Goal: Task Accomplishment & Management: Use online tool/utility

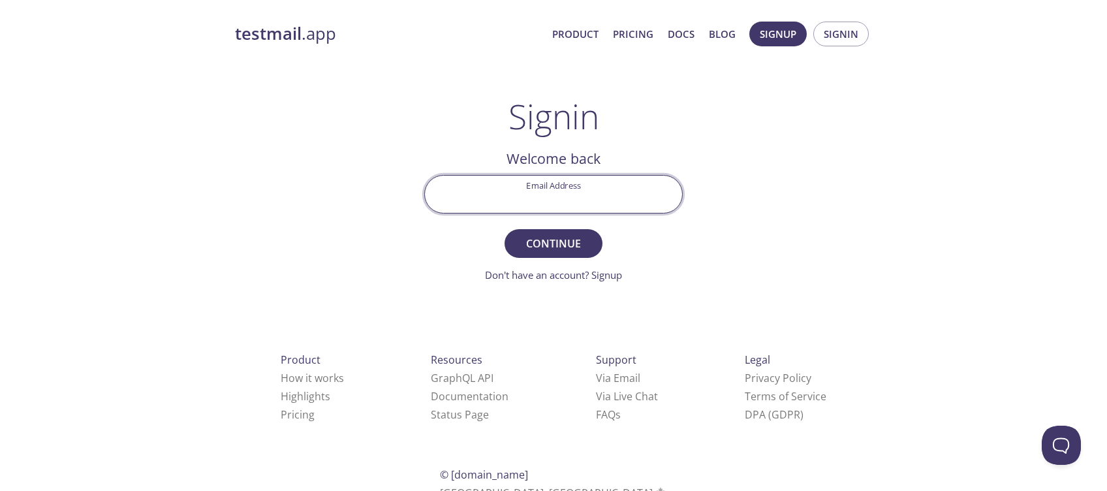
click at [574, 195] on input "Email Address" at bounding box center [553, 194] width 257 height 37
drag, startPoint x: 896, startPoint y: 195, endPoint x: 820, endPoint y: 155, distance: 86.4
click at [897, 195] on div "testmail .app Product Pricing Docs Blog Signup Signin Signin Welcome back Email…" at bounding box center [553, 285] width 1107 height 544
click at [574, 194] on input "Email Address" at bounding box center [553, 194] width 257 height 37
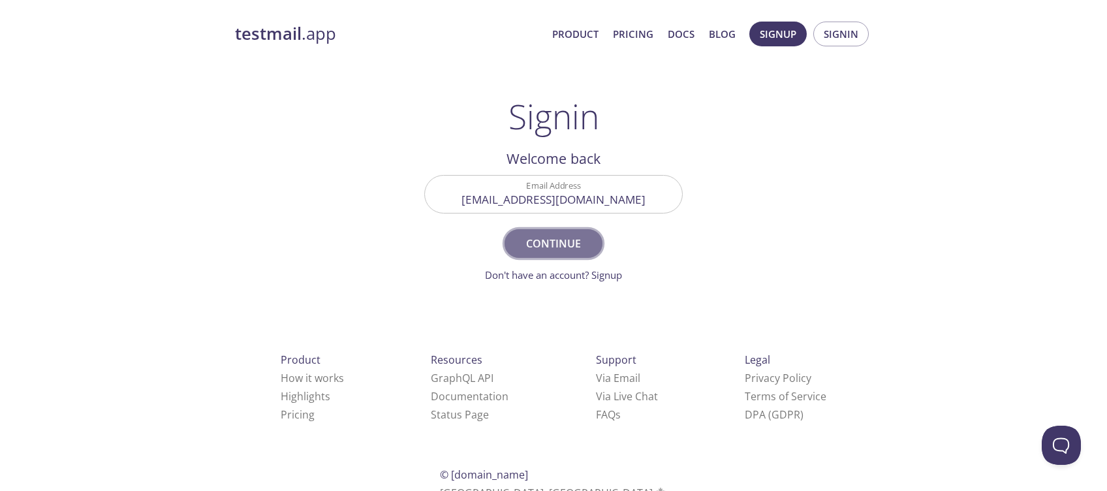
click at [589, 249] on button "Continue" at bounding box center [553, 243] width 98 height 29
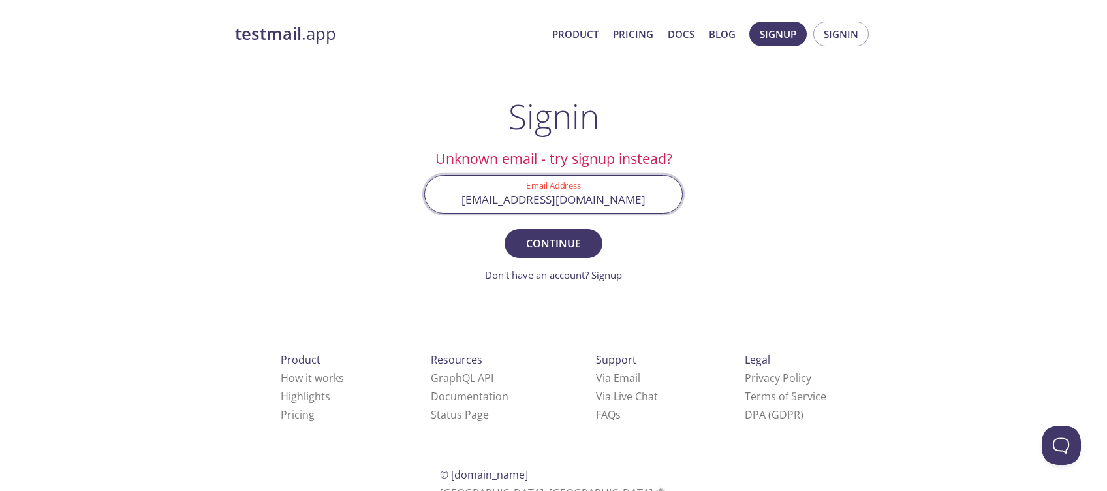
click at [581, 204] on input "[EMAIL_ADDRESS][DOMAIN_NAME]" at bounding box center [553, 194] width 257 height 37
type input "[PERSON_NAME][EMAIL_ADDRESS][PERSON_NAME][DOMAIN_NAME]"
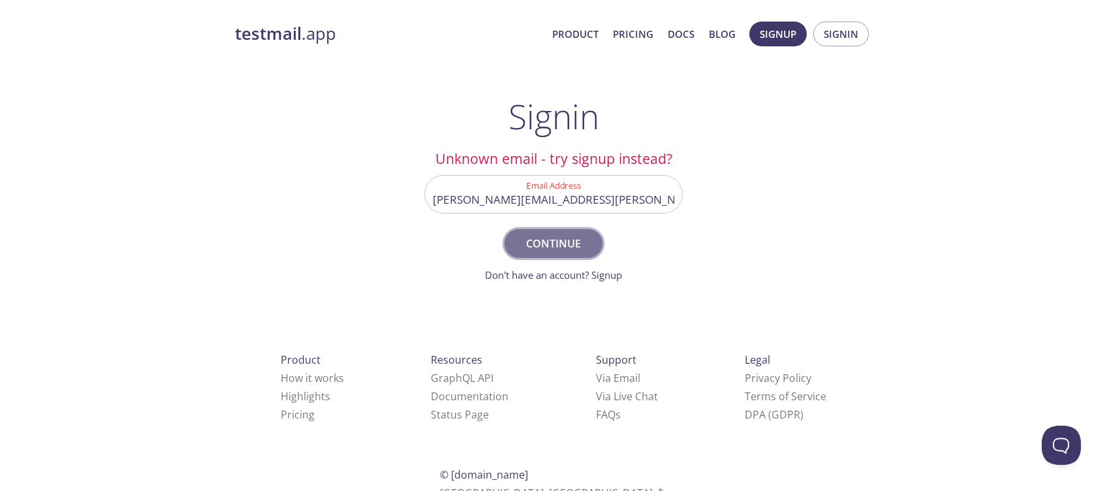
click at [579, 243] on span "Continue" at bounding box center [553, 243] width 69 height 18
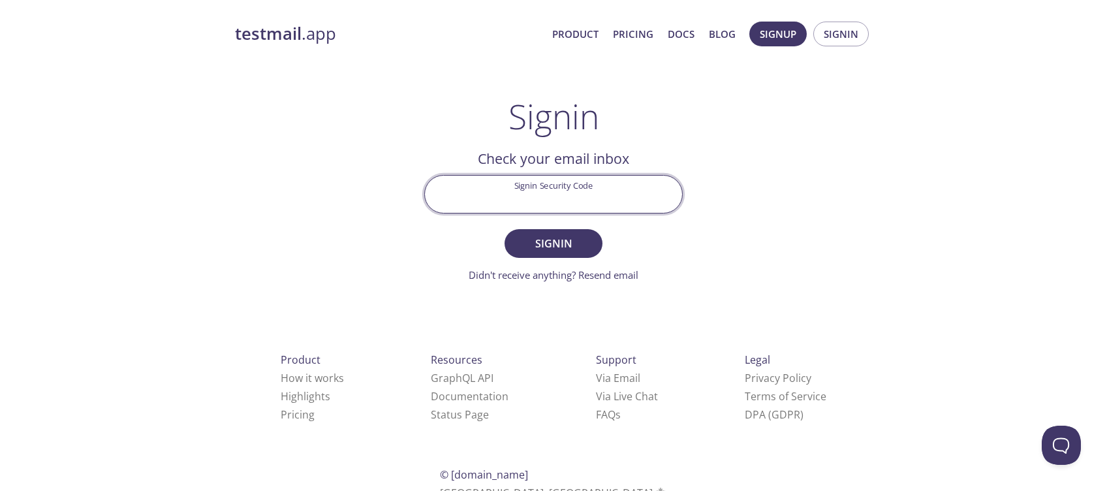
click at [577, 199] on input "Signin Security Code" at bounding box center [553, 194] width 257 height 37
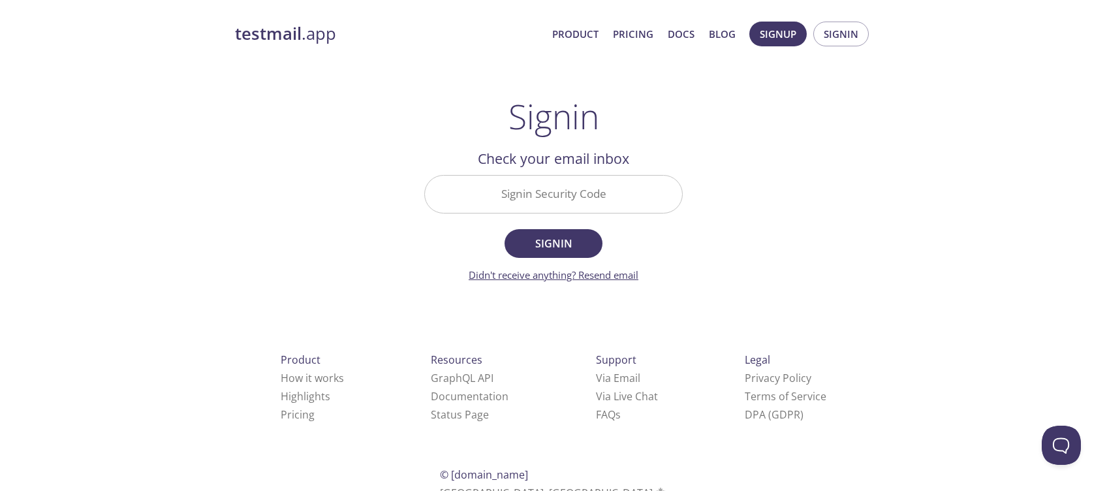
click at [625, 276] on link "Didn't receive anything? Resend email" at bounding box center [553, 274] width 170 height 13
click at [584, 198] on input "Signin Security Code" at bounding box center [553, 194] width 257 height 37
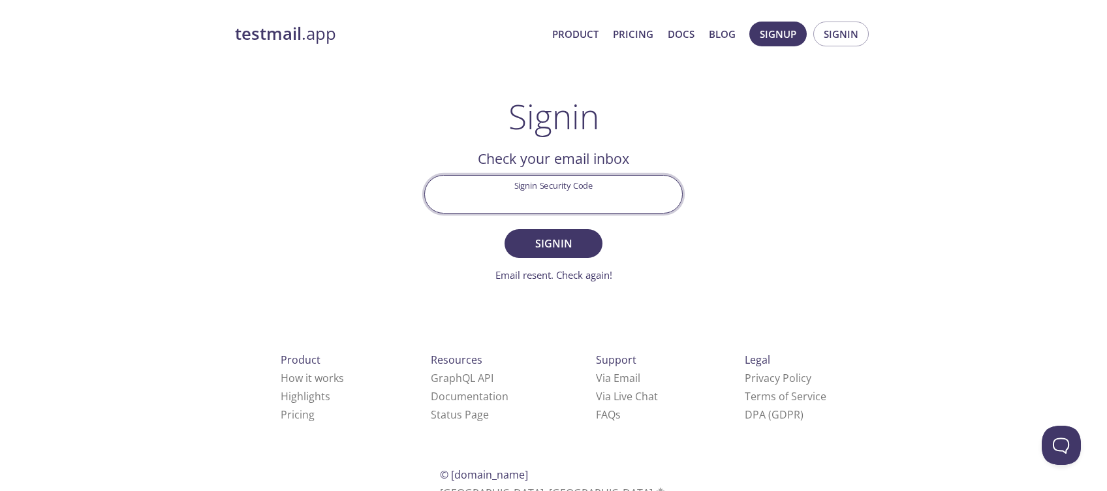
paste input "CJE48ZB"
type input "CJE48ZB"
click at [557, 240] on span "Signin" at bounding box center [553, 243] width 69 height 18
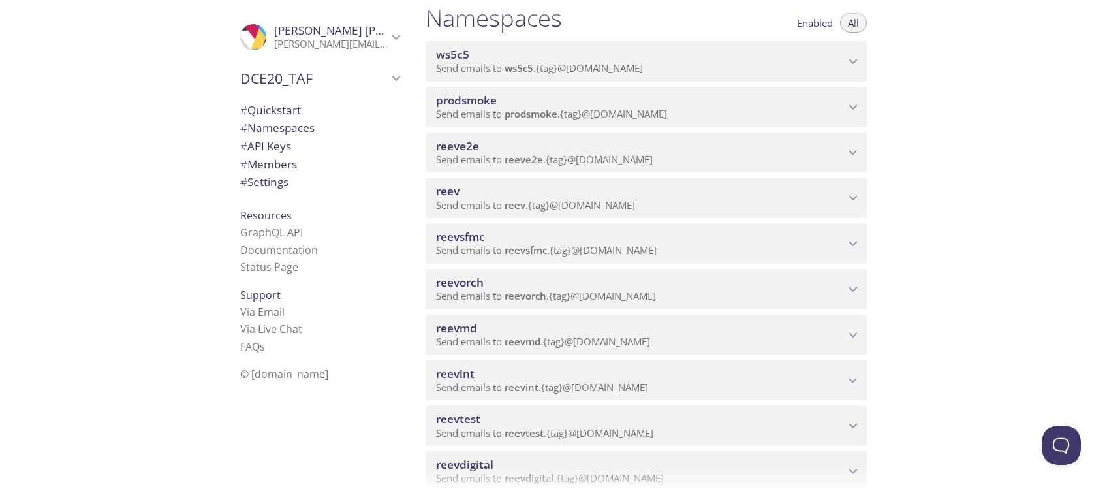
scroll to position [174, 0]
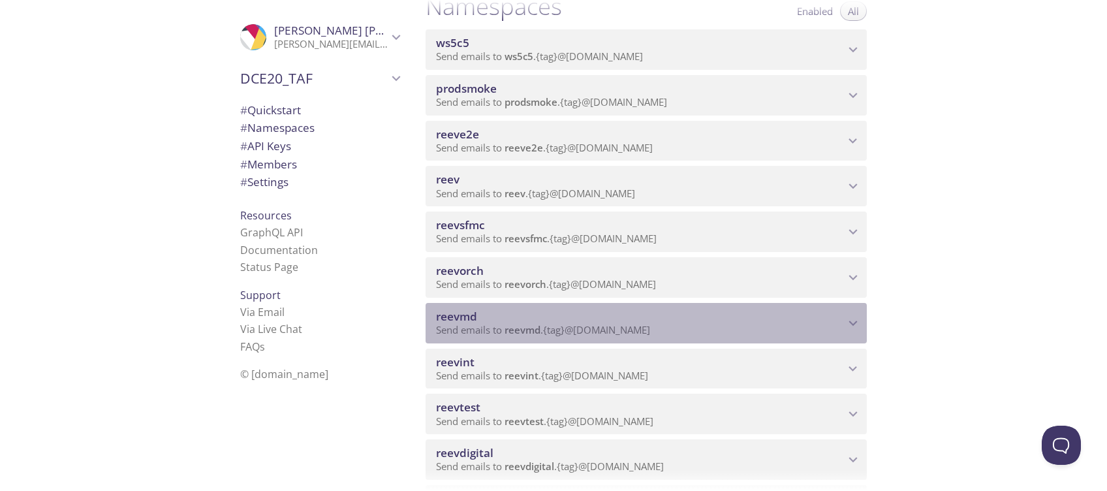
click at [659, 317] on span "reevmd" at bounding box center [640, 316] width 408 height 14
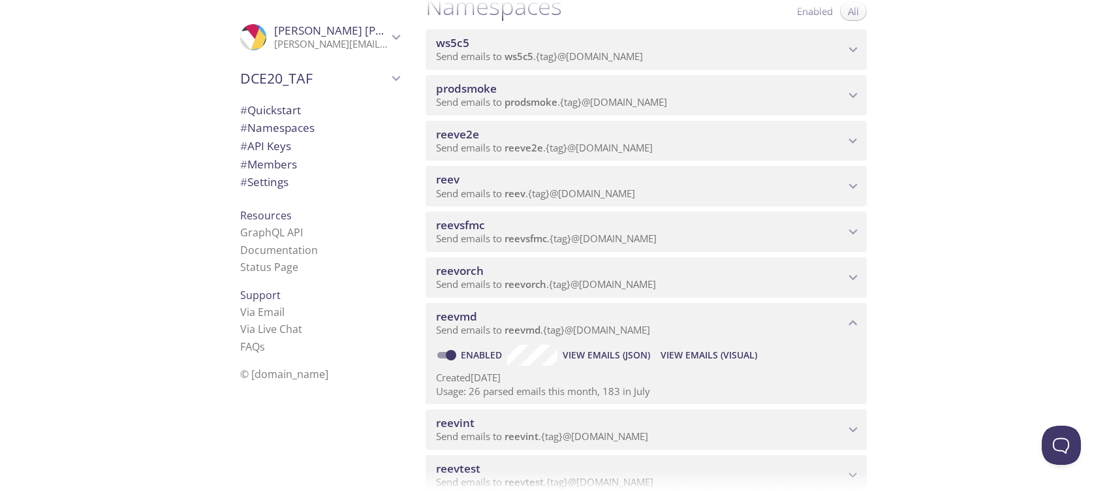
click at [726, 355] on span "View Emails (Visual)" at bounding box center [708, 355] width 97 height 16
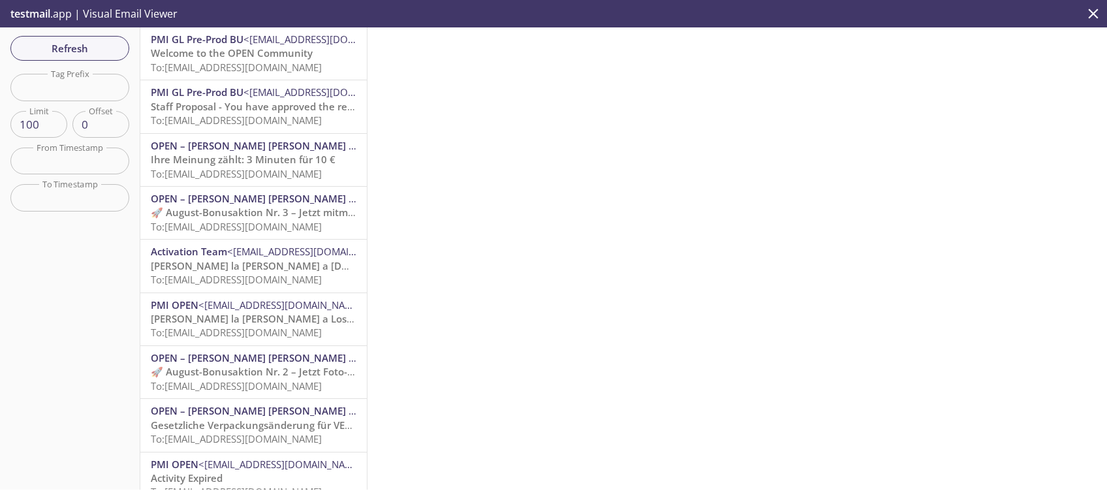
click at [230, 57] on span "Welcome to the OPEN Community" at bounding box center [232, 52] width 162 height 13
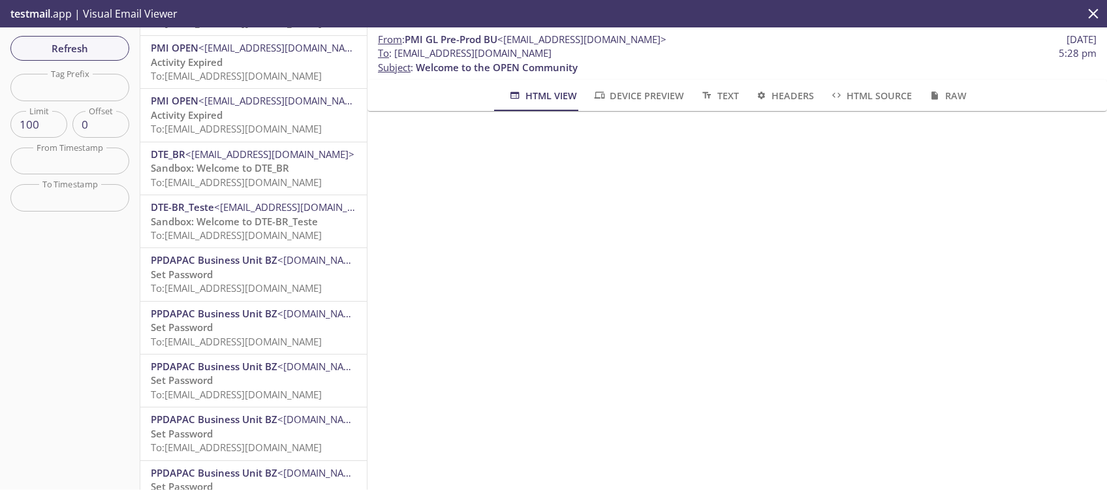
scroll to position [609, 0]
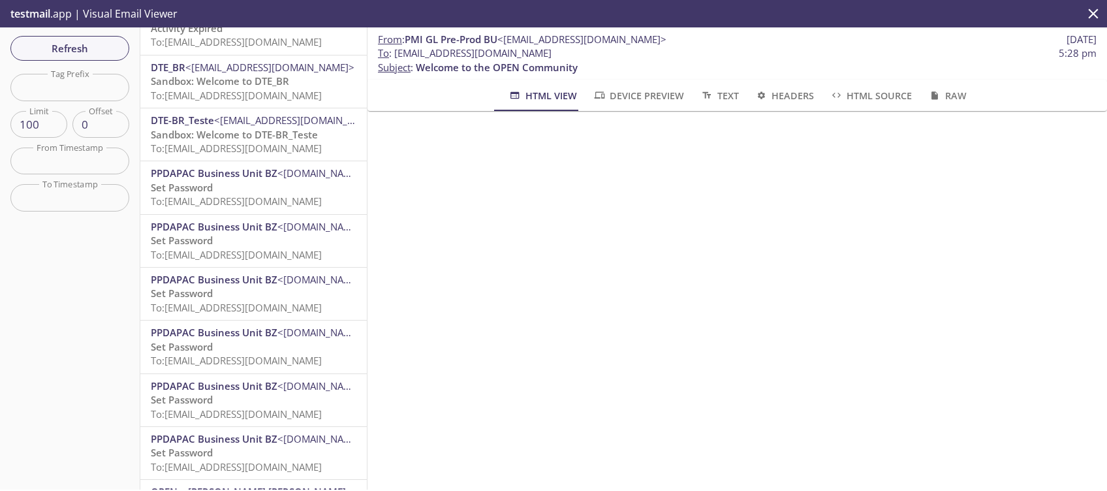
drag, startPoint x: 589, startPoint y: 55, endPoint x: 395, endPoint y: 52, distance: 194.5
click at [395, 52] on span "To : [EMAIL_ADDRESS][DOMAIN_NAME] 5:28 pm" at bounding box center [737, 53] width 718 height 14
copy span "[EMAIL_ADDRESS][DOMAIN_NAME]"
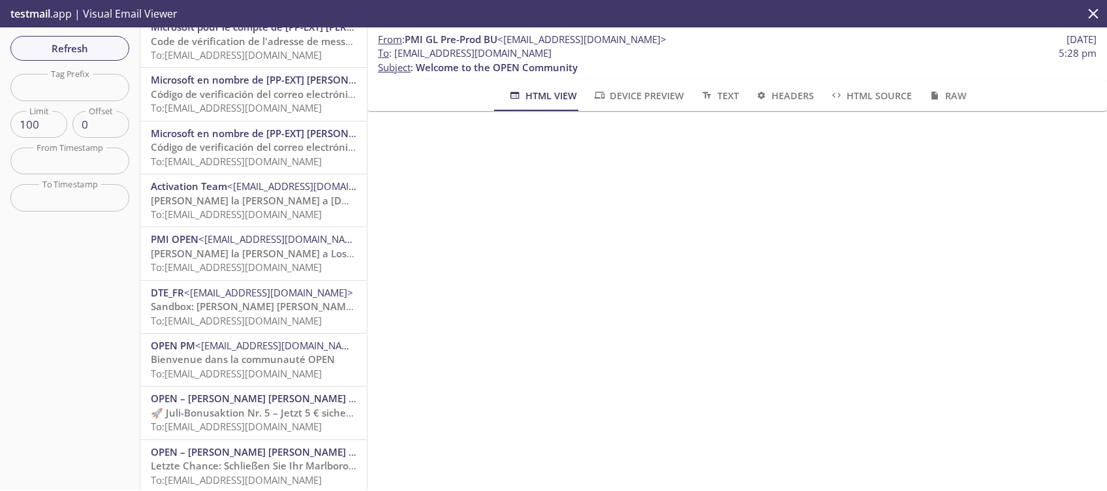
scroll to position [1462, 0]
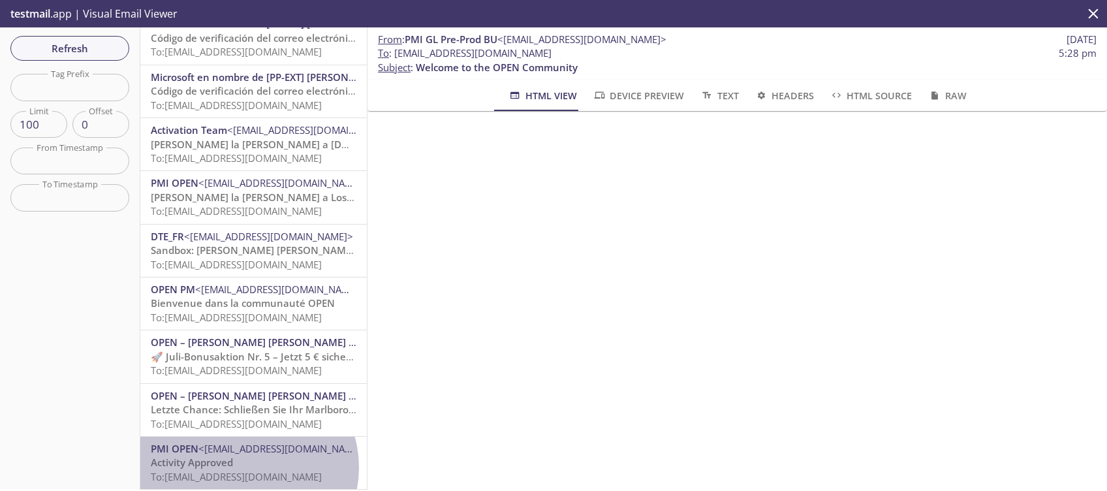
click at [245, 455] on p "Activity Approved To: [EMAIL_ADDRESS][DOMAIN_NAME]" at bounding box center [254, 469] width 206 height 28
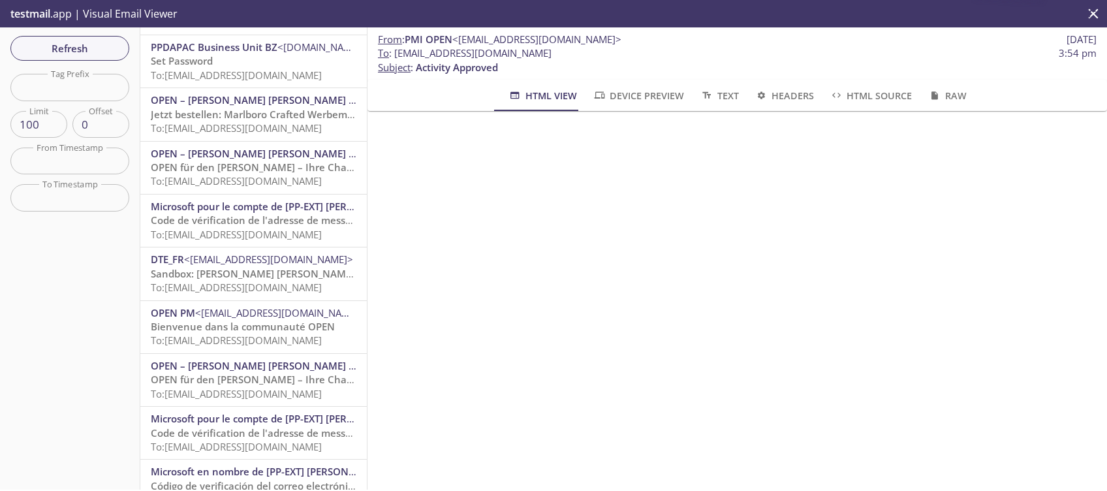
scroll to position [1462, 0]
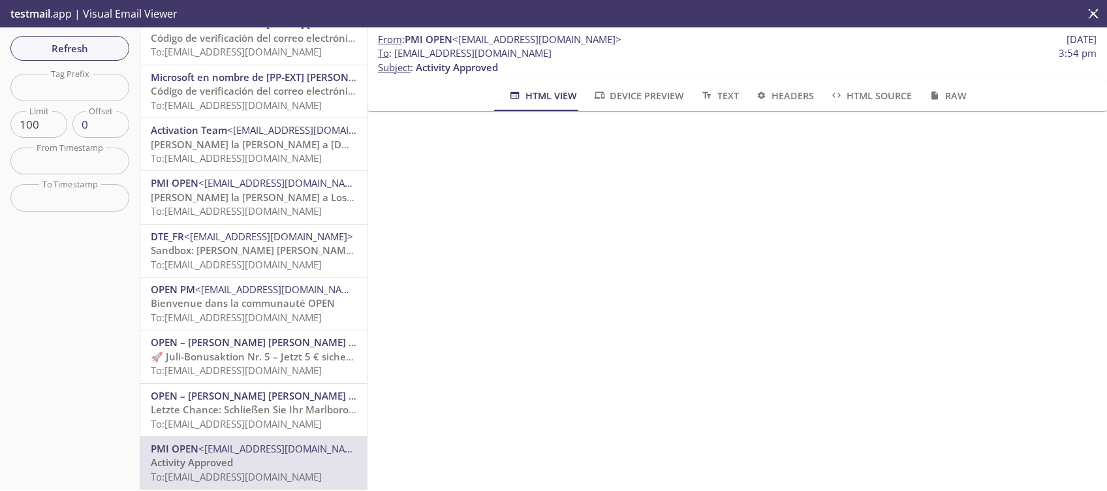
click at [258, 403] on span "Letzte Chance: Schließen Sie Ihr Marlboro Crafted Training ab!" at bounding box center [298, 409] width 294 height 13
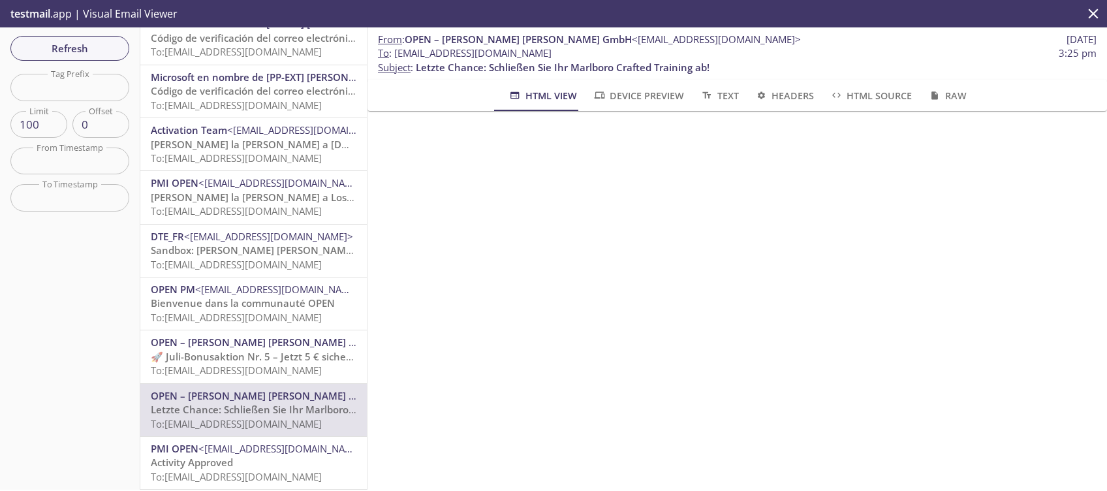
click at [247, 350] on span "🚀 Juli-Bonusaktion Nr. 5 – Jetzt 5 € sichern! 📢" at bounding box center [262, 356] width 223 height 13
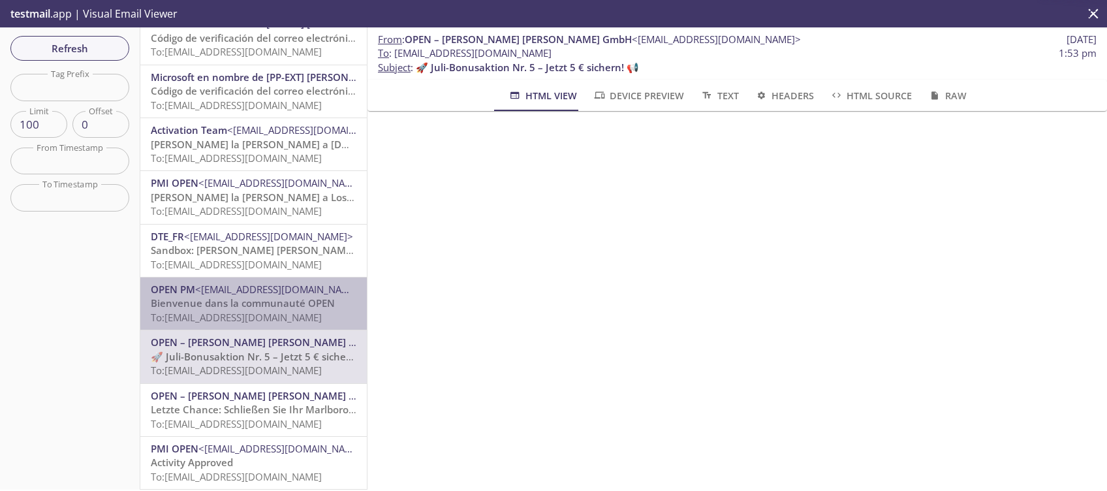
click at [260, 311] on span "To: [EMAIL_ADDRESS][DOMAIN_NAME]" at bounding box center [236, 317] width 171 height 13
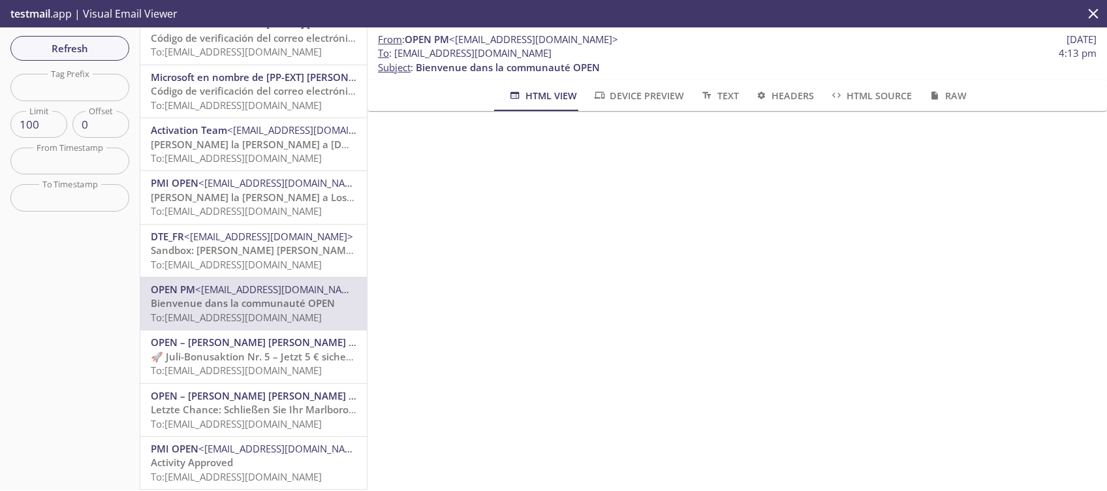
click at [271, 243] on span "Sandbox: [PERSON_NAME] [PERSON_NAME] France S.A.S vous souhaite la bienvenue da…" at bounding box center [419, 249] width 537 height 13
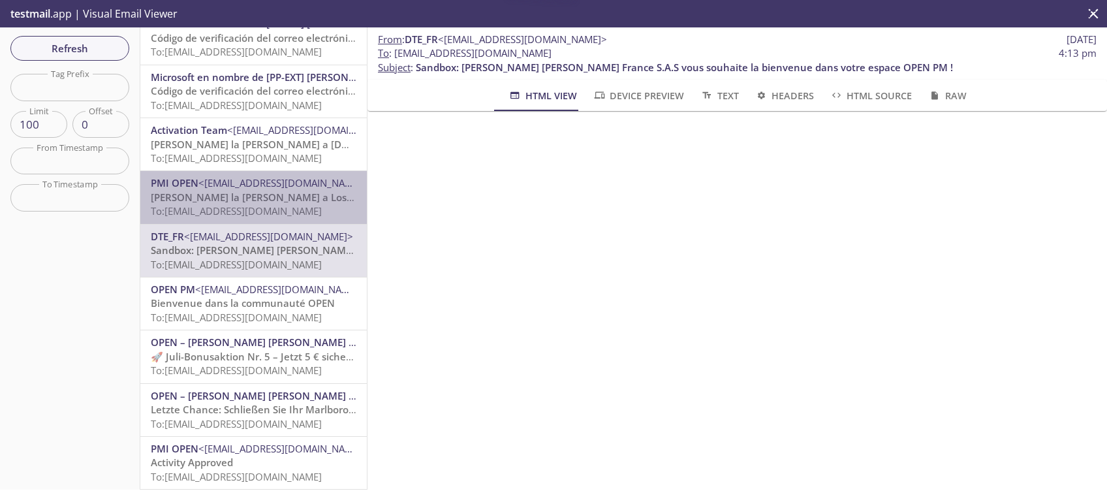
click at [271, 191] on span "[PERSON_NAME] la [PERSON_NAME] a Los Propios" at bounding box center [267, 197] width 233 height 13
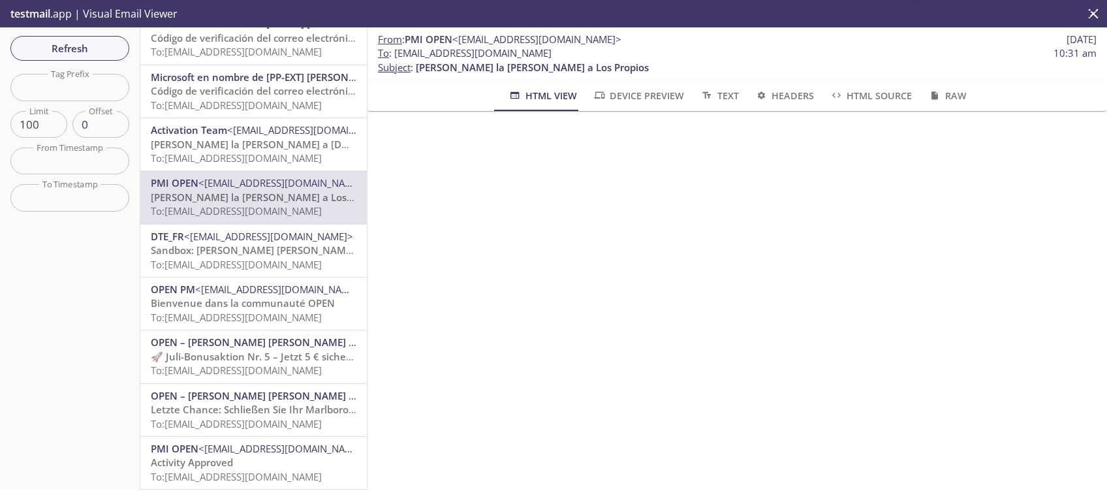
click at [268, 138] on span "[PERSON_NAME] la [PERSON_NAME] a [DOMAIN_NAME]" at bounding box center [281, 144] width 261 height 13
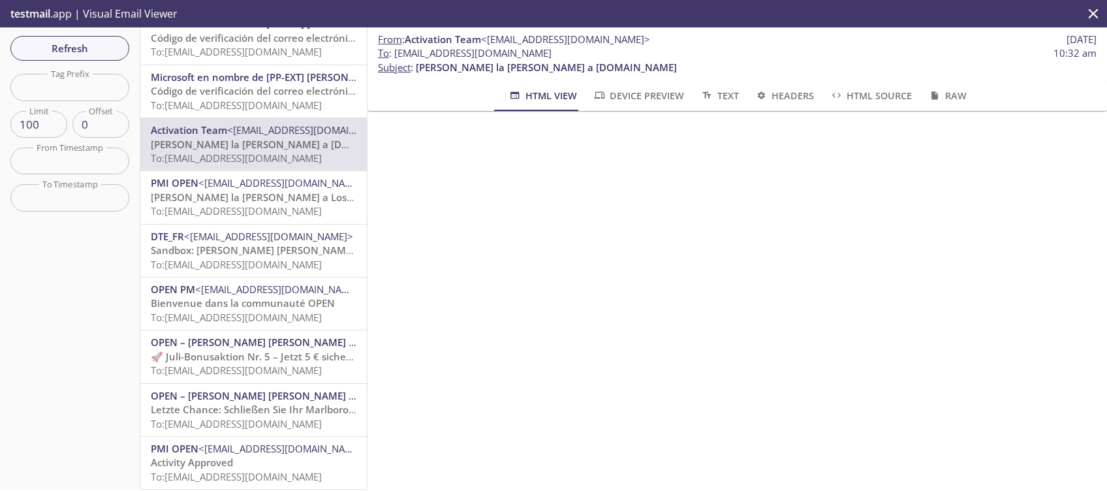
click at [271, 84] on span "Código de verificación del correo electrónico de la cuenta de [PP-EXT] [PERSON_…" at bounding box center [426, 90] width 550 height 13
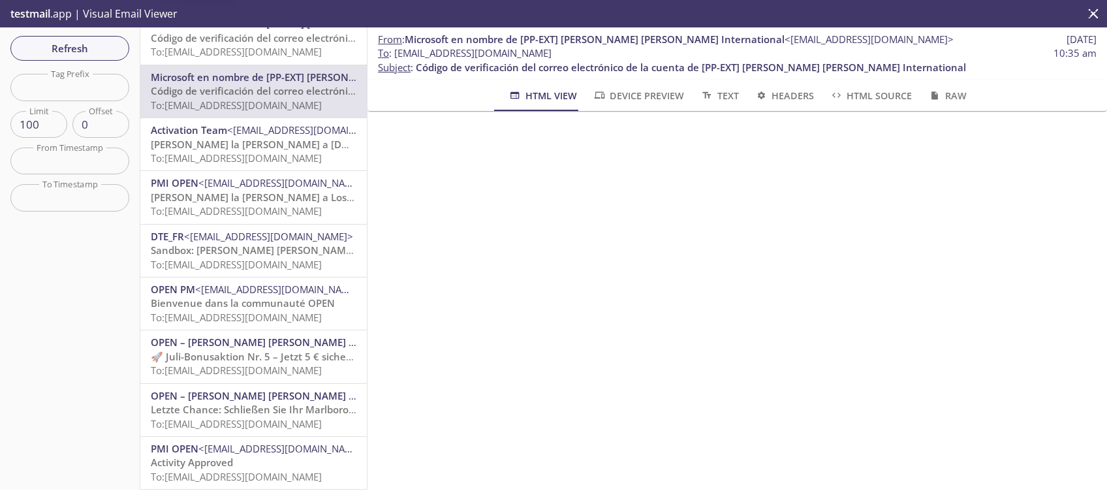
scroll to position [1287, 0]
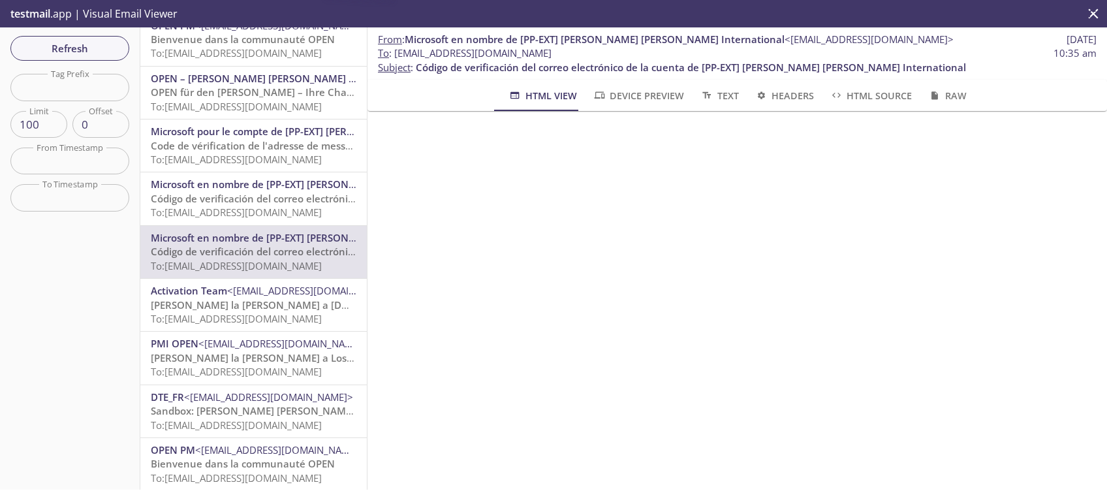
click at [279, 207] on span "To: [EMAIL_ADDRESS][DOMAIN_NAME]" at bounding box center [236, 212] width 171 height 13
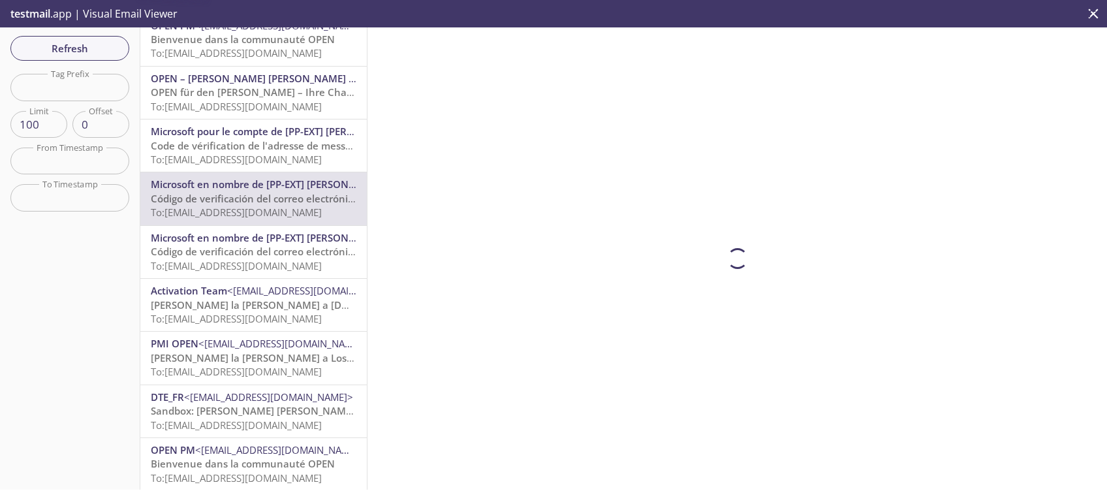
click at [285, 141] on span "Code de vérification de l'adresse de messagerie du compte [PP-EXT] [PERSON_NAME…" at bounding box center [423, 145] width 544 height 13
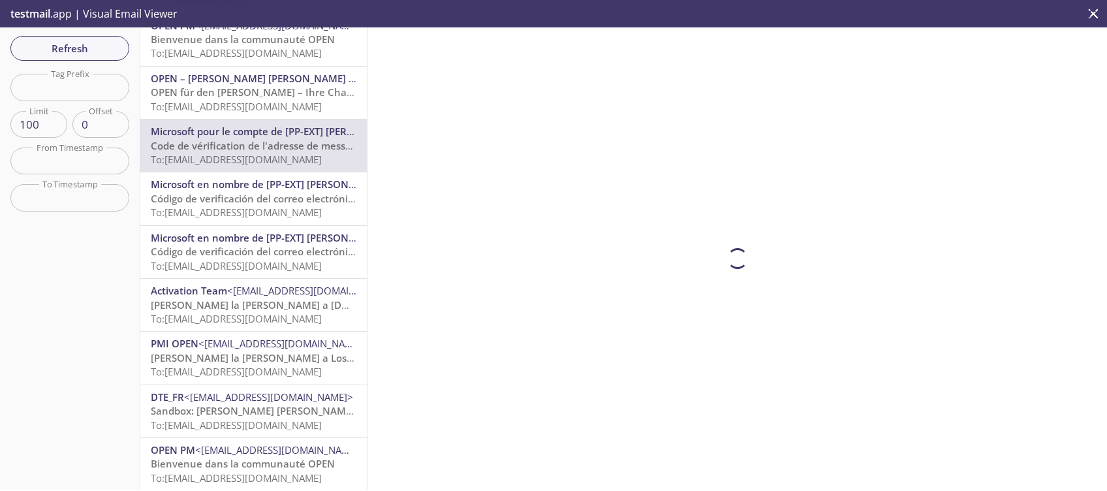
click at [281, 95] on span "OPEN für den [PERSON_NAME] – Ihre Chance auf heiße Prämien! 🔥" at bounding box center [311, 91] width 321 height 13
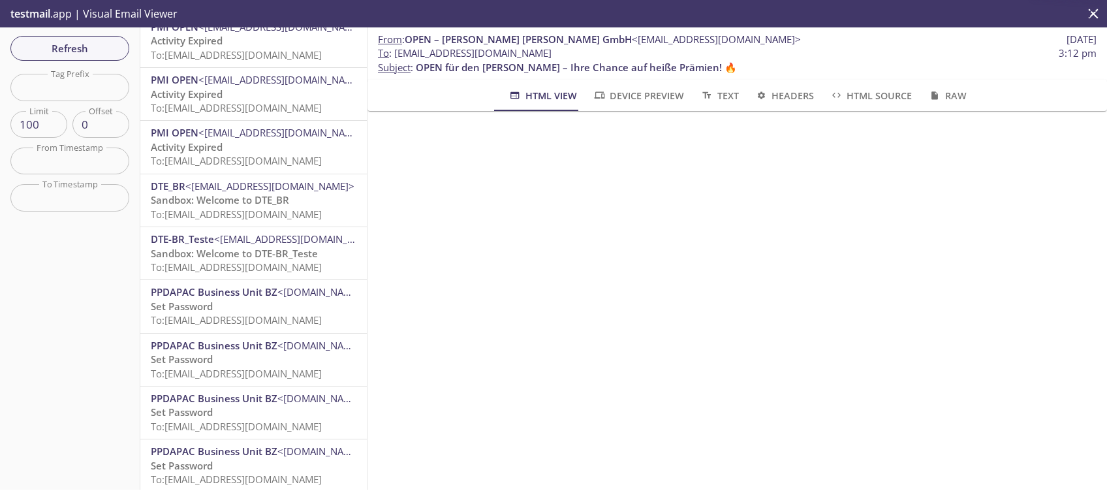
scroll to position [591, 0]
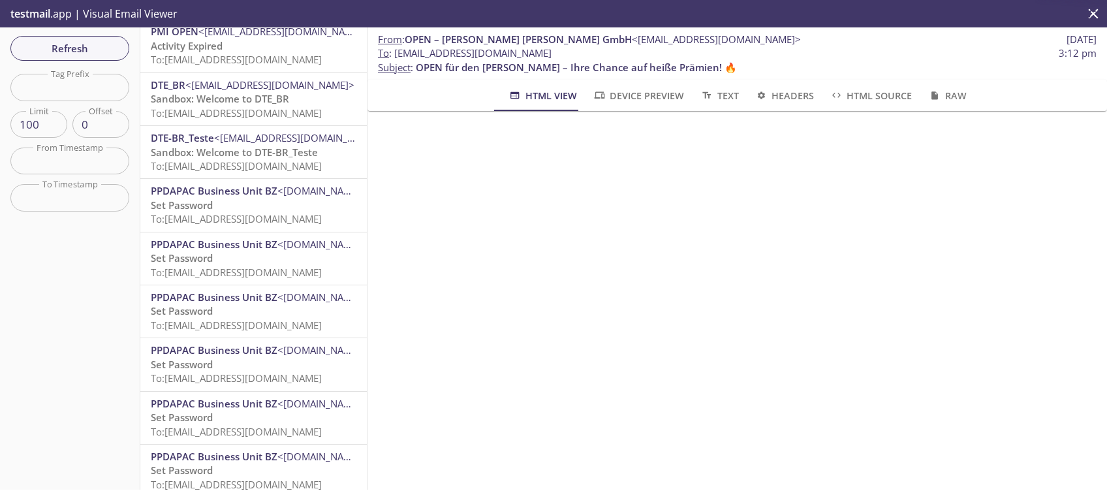
click at [283, 313] on p "Set Password To: [EMAIL_ADDRESS][DOMAIN_NAME]" at bounding box center [254, 318] width 206 height 28
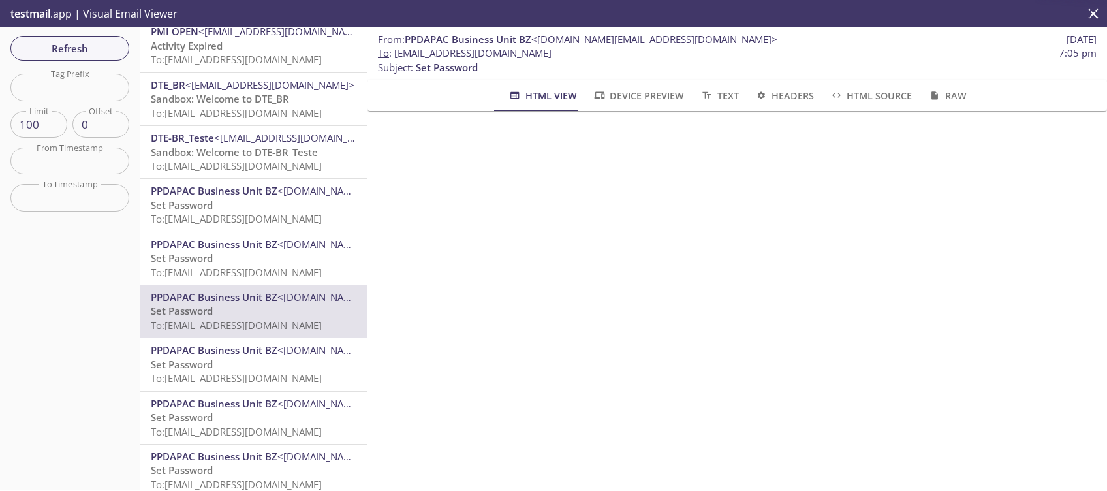
scroll to position [418, 0]
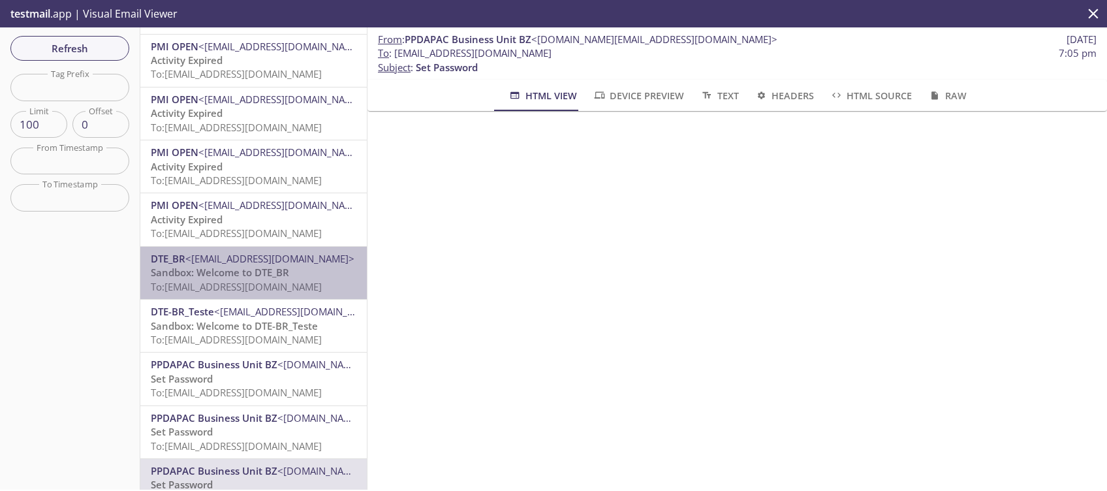
click at [272, 282] on span "To: [EMAIL_ADDRESS][DOMAIN_NAME]" at bounding box center [236, 286] width 171 height 13
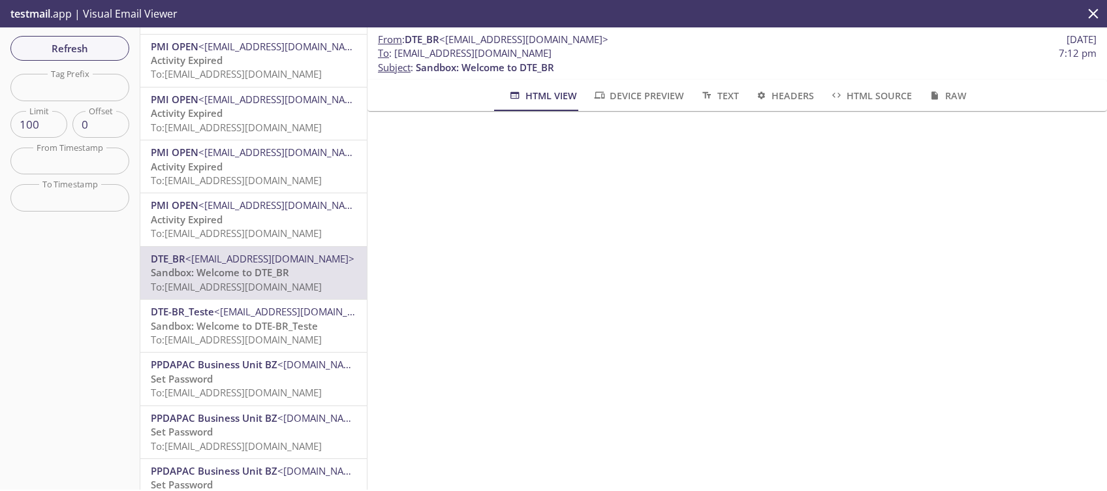
click at [273, 224] on p "Activity Expired To: [EMAIL_ADDRESS][DOMAIN_NAME]" at bounding box center [254, 227] width 206 height 28
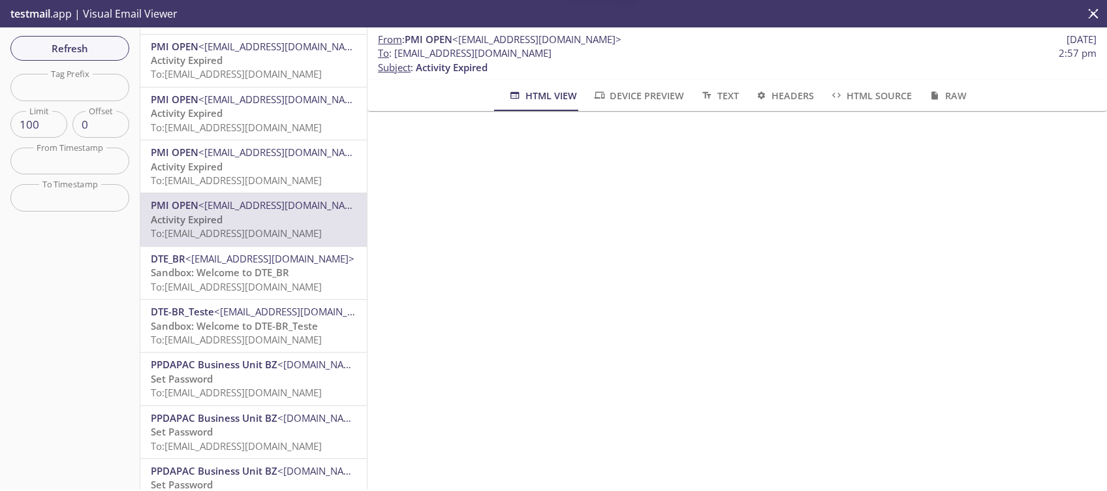
click at [271, 325] on span "Sandbox: Welcome to DTE-BR_Teste" at bounding box center [234, 325] width 167 height 13
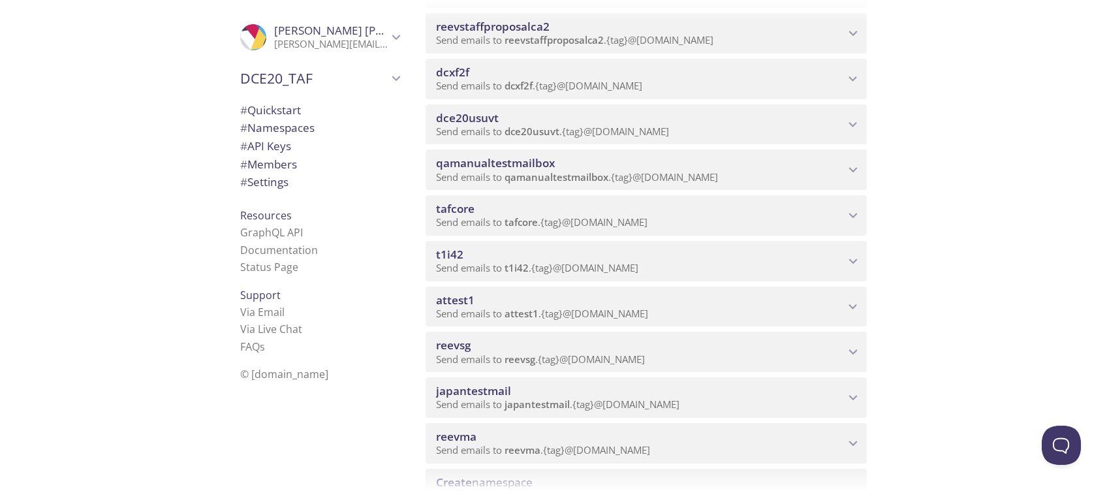
scroll to position [1218, 0]
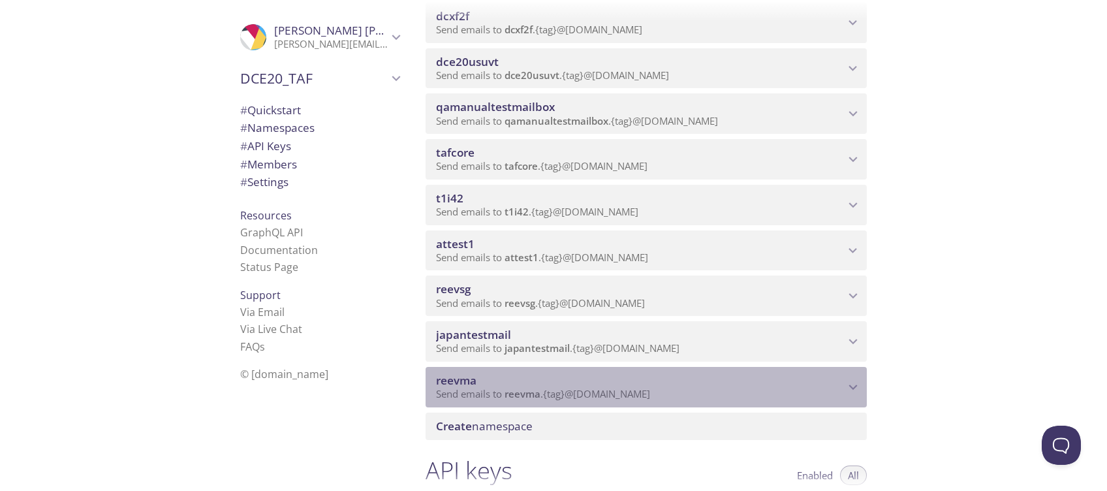
click at [712, 393] on p "Send emails to reevma . {tag} @[DOMAIN_NAME]" at bounding box center [640, 394] width 408 height 13
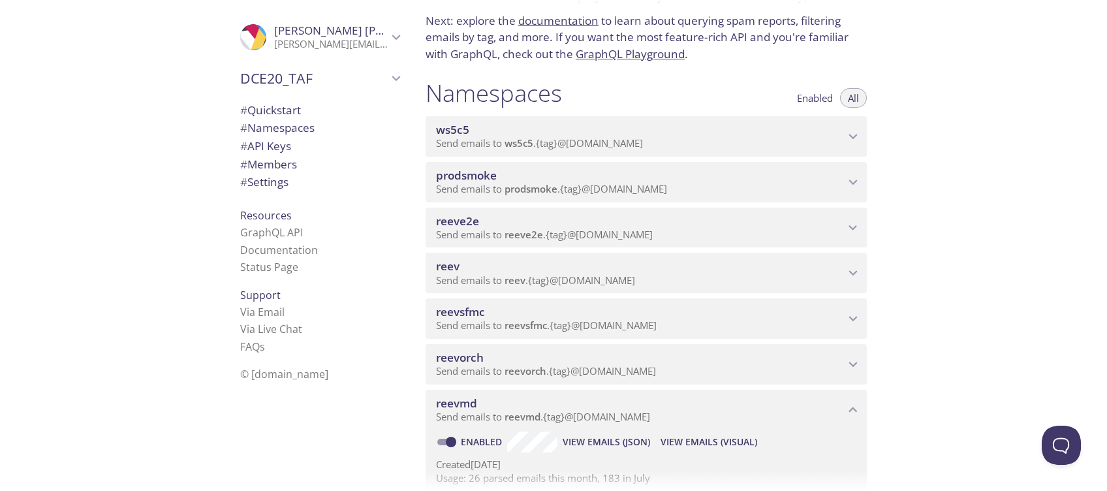
scroll to position [174, 0]
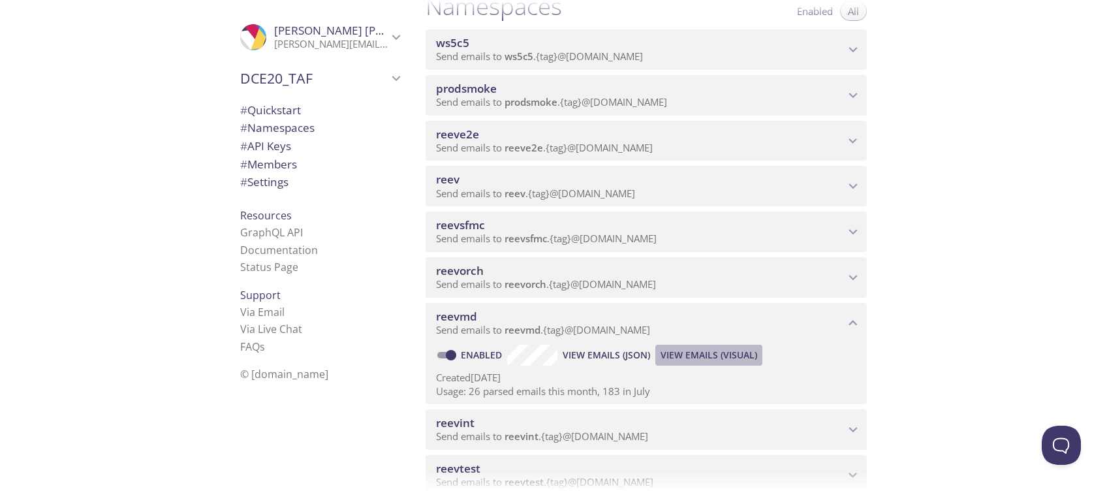
click at [739, 352] on span "View Emails (Visual)" at bounding box center [708, 355] width 97 height 16
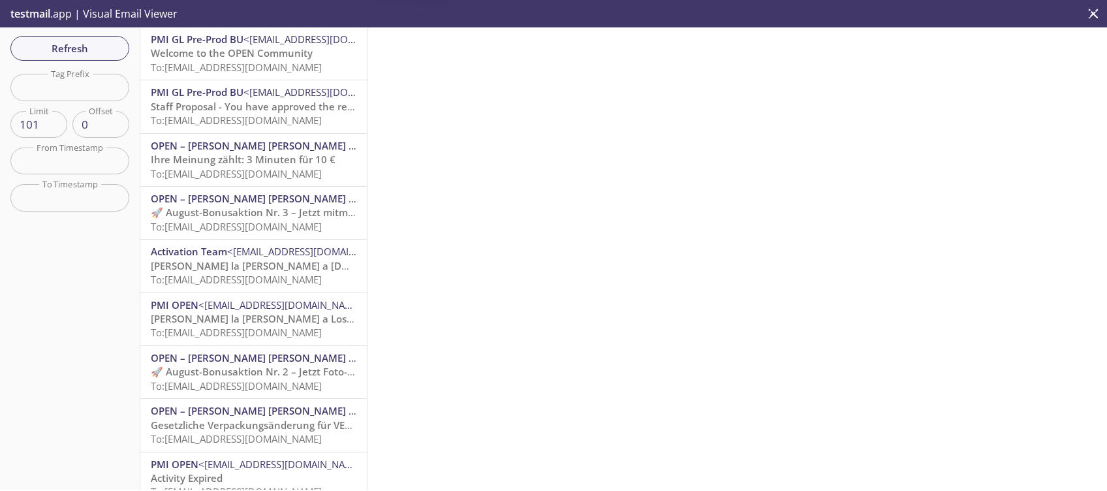
click at [52, 123] on input "101" at bounding box center [38, 124] width 57 height 27
type input "100"
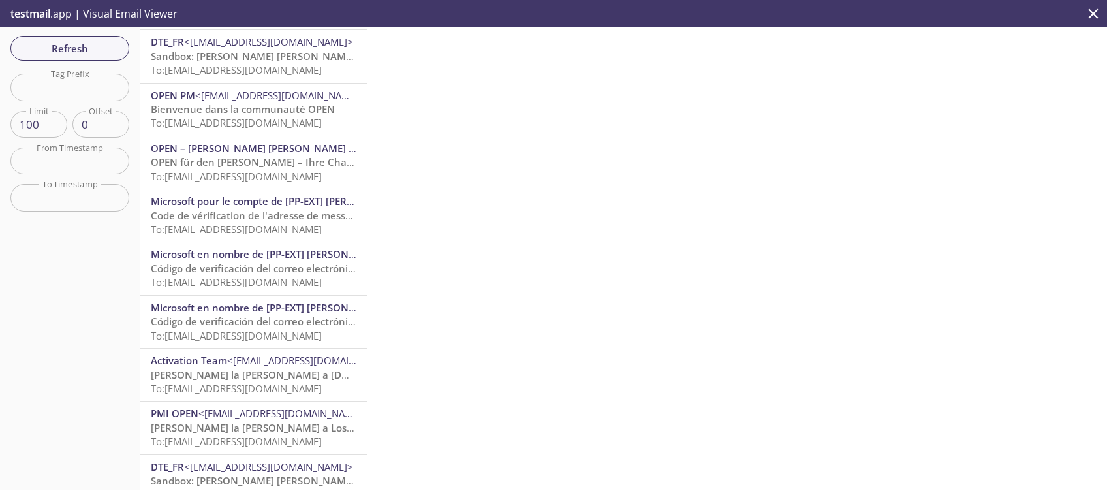
scroll to position [1462, 0]
